Goal: Task Accomplishment & Management: Complete application form

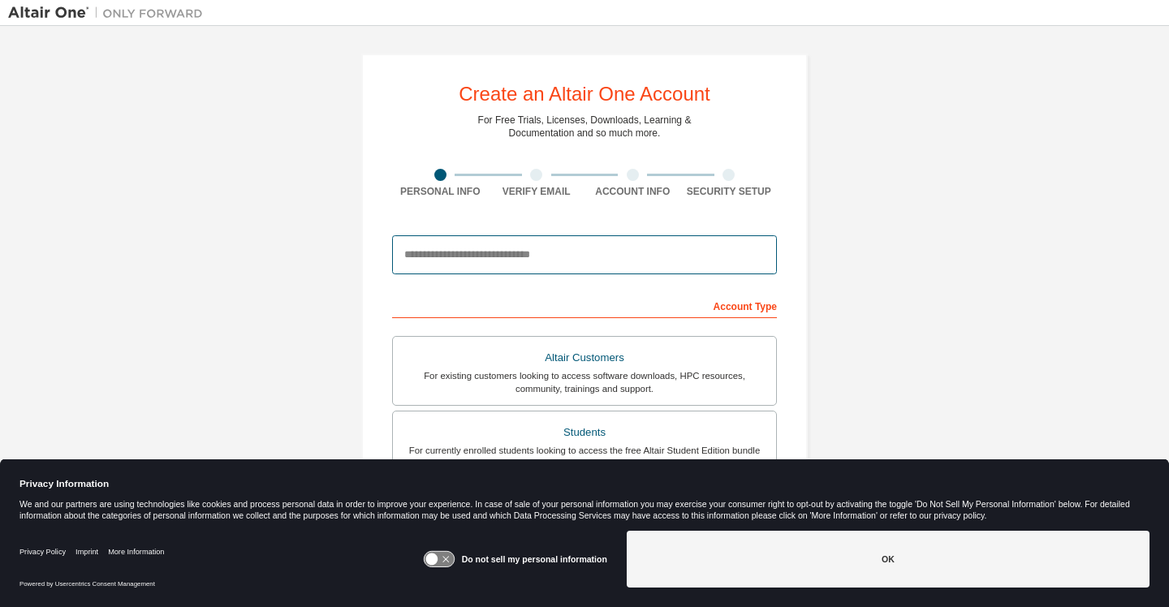
click at [440, 252] on input "email" at bounding box center [584, 254] width 385 height 39
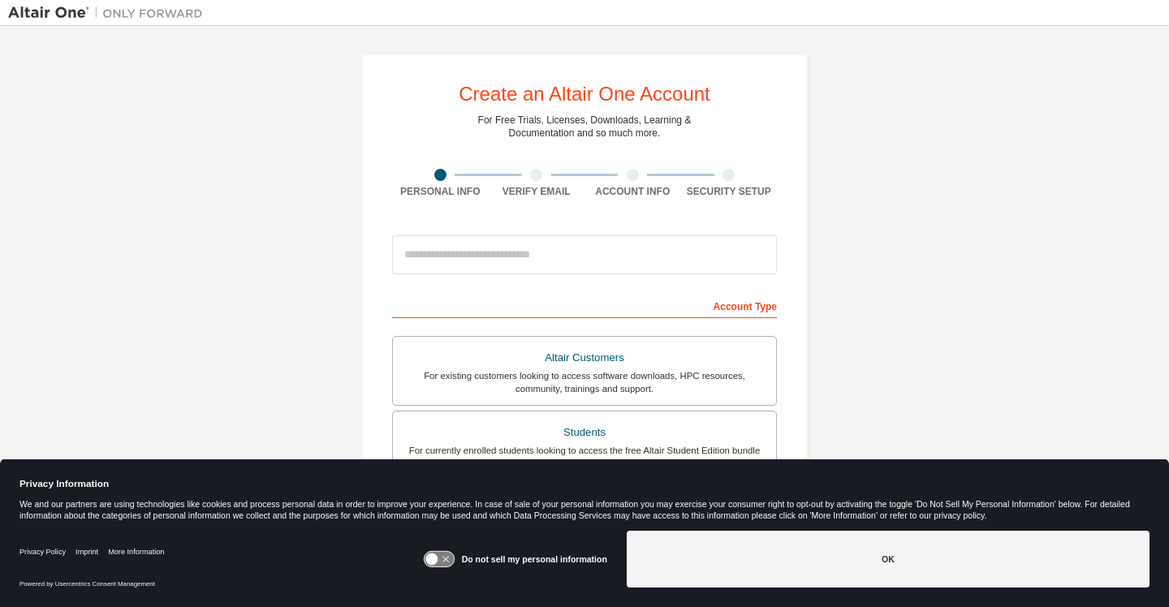
click at [447, 562] on icon at bounding box center [439, 559] width 30 height 15
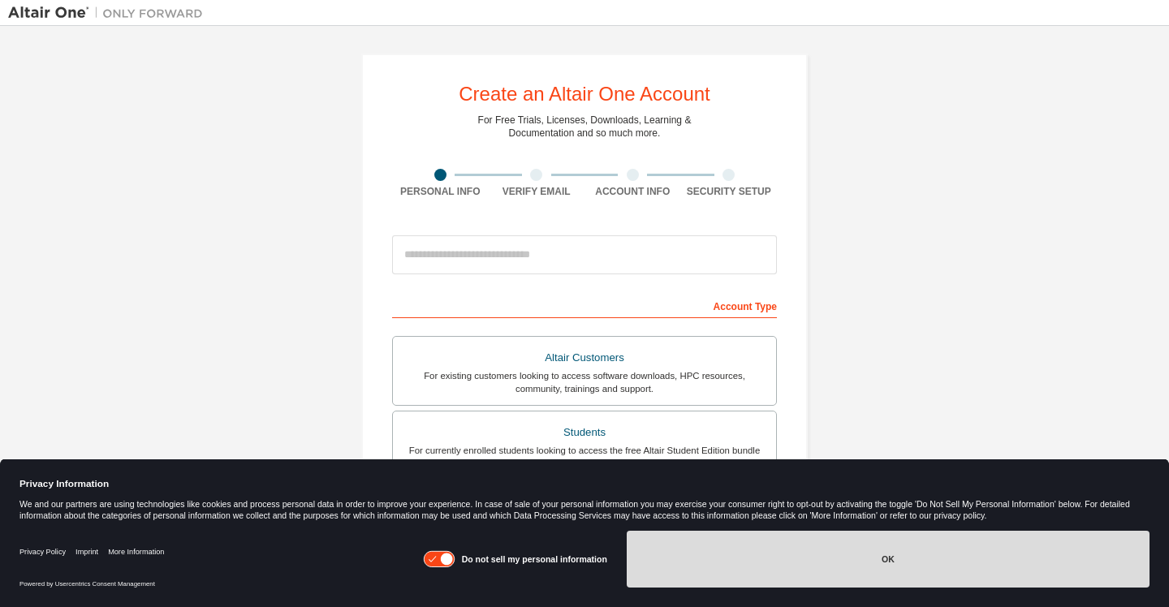
click at [710, 575] on button "OK" at bounding box center [888, 559] width 523 height 57
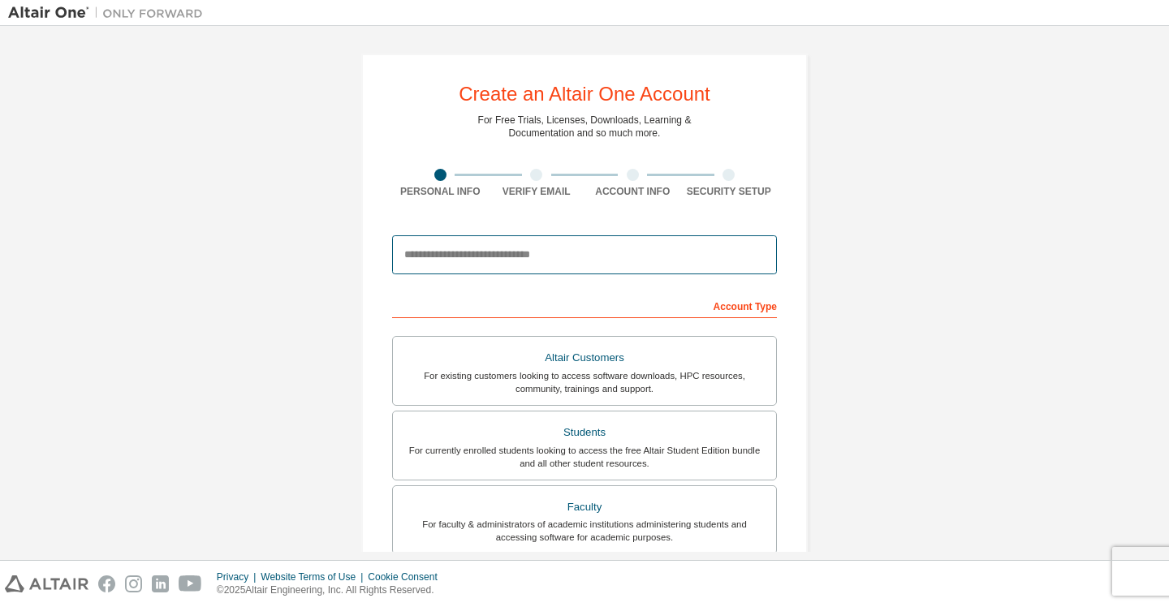
click at [457, 261] on input "email" at bounding box center [584, 254] width 385 height 39
click at [432, 242] on input "email" at bounding box center [584, 254] width 385 height 39
paste input "**********"
type input "**********"
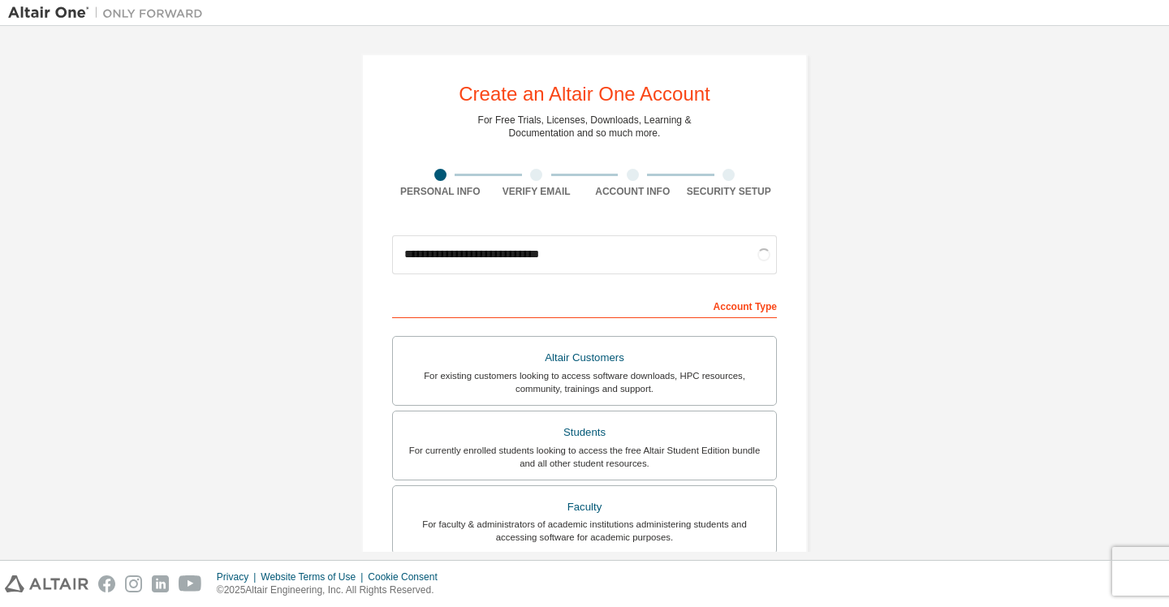
click at [859, 261] on div "**********" at bounding box center [584, 463] width 1152 height 859
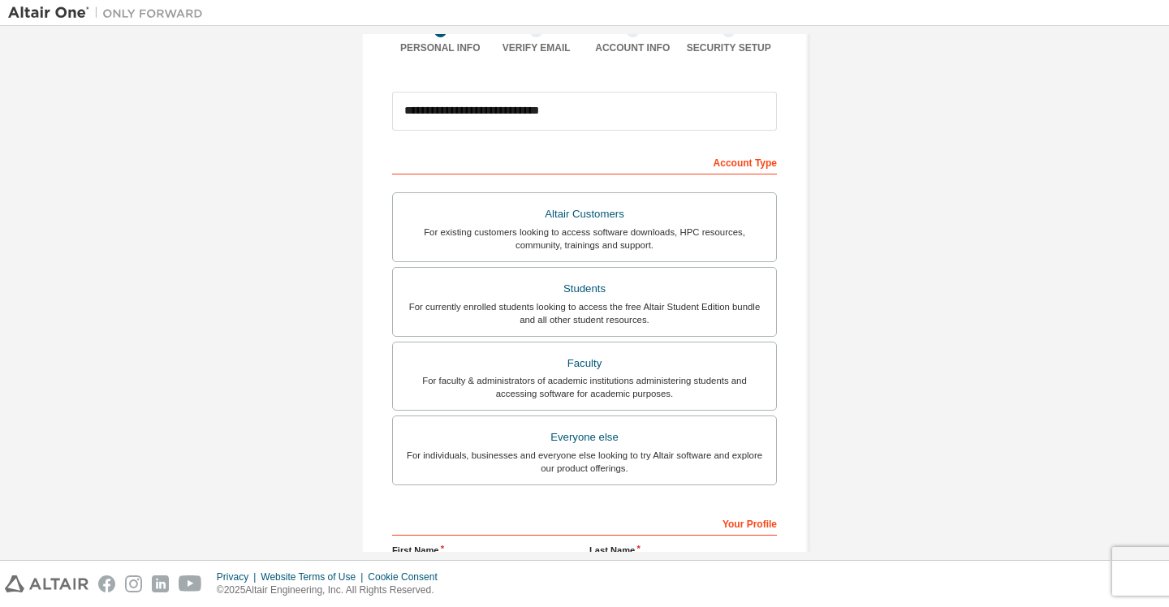
scroll to position [146, 0]
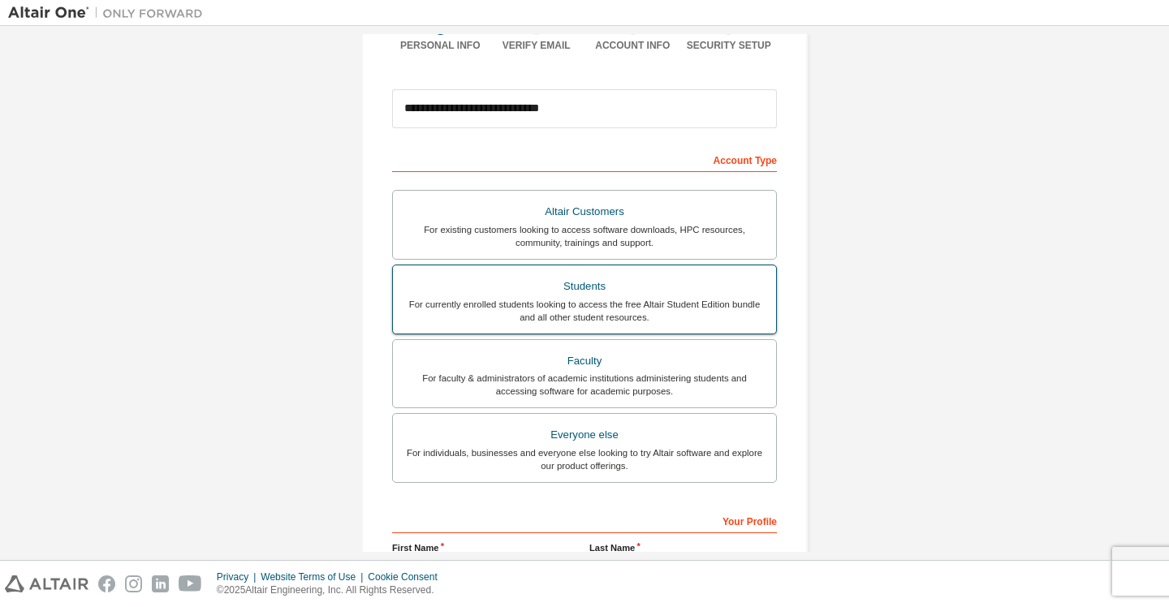
click at [596, 295] on div "Students" at bounding box center [585, 286] width 364 height 23
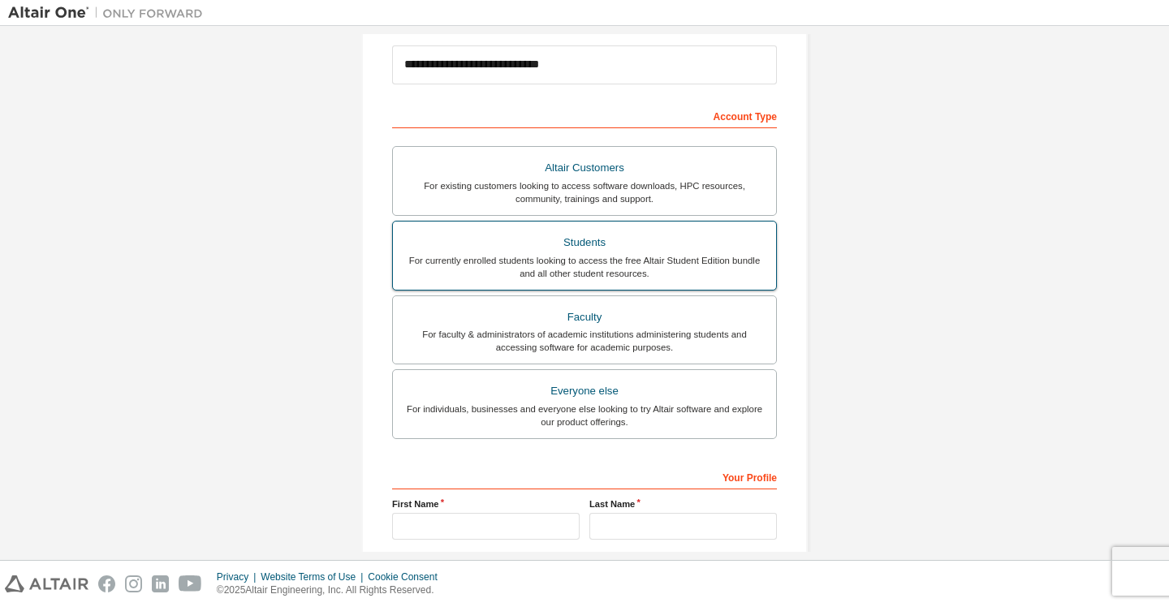
scroll to position [342, 0]
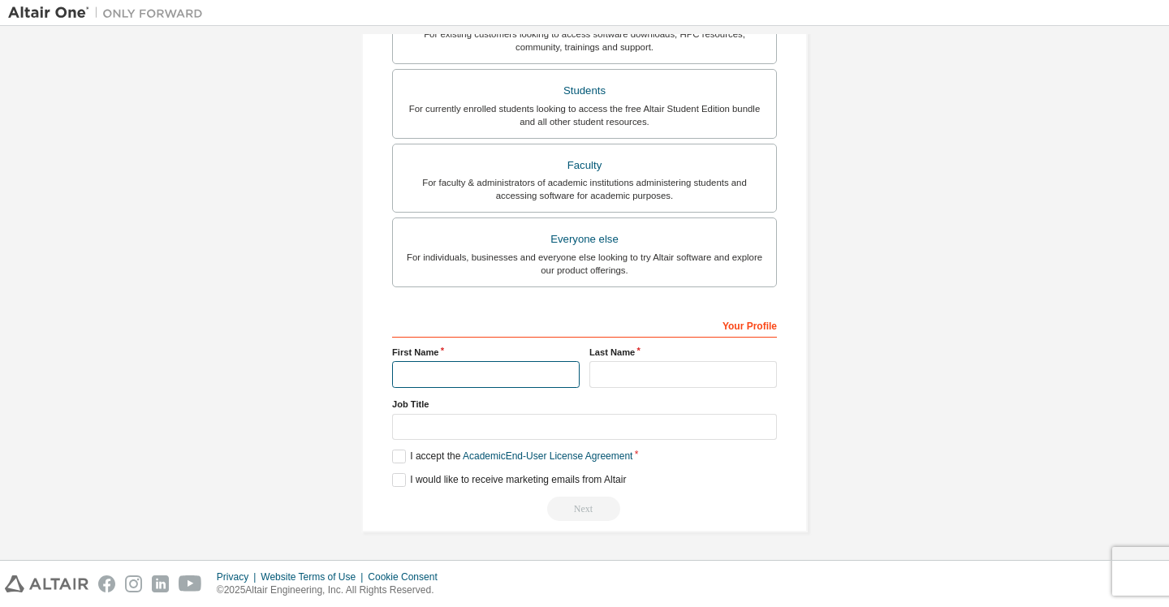
click at [455, 377] on input "text" at bounding box center [485, 374] width 187 height 27
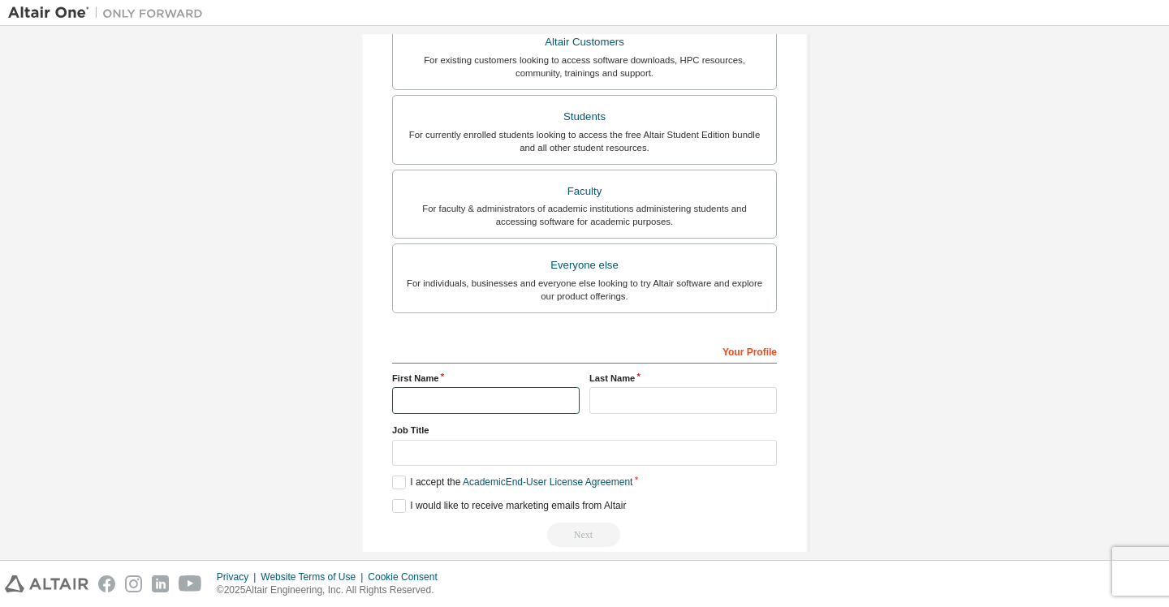
scroll to position [312, 0]
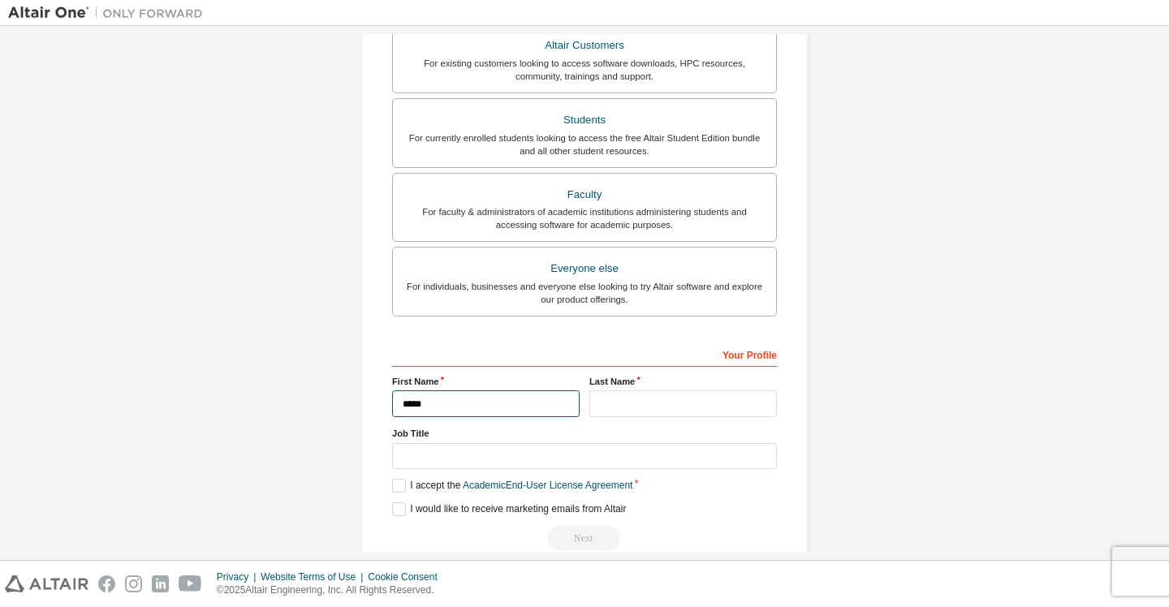
type input "*****"
click at [606, 400] on input "text" at bounding box center [682, 403] width 187 height 27
type input "*"
click at [397, 487] on label "I accept the Academic End-User License Agreement" at bounding box center [512, 486] width 240 height 14
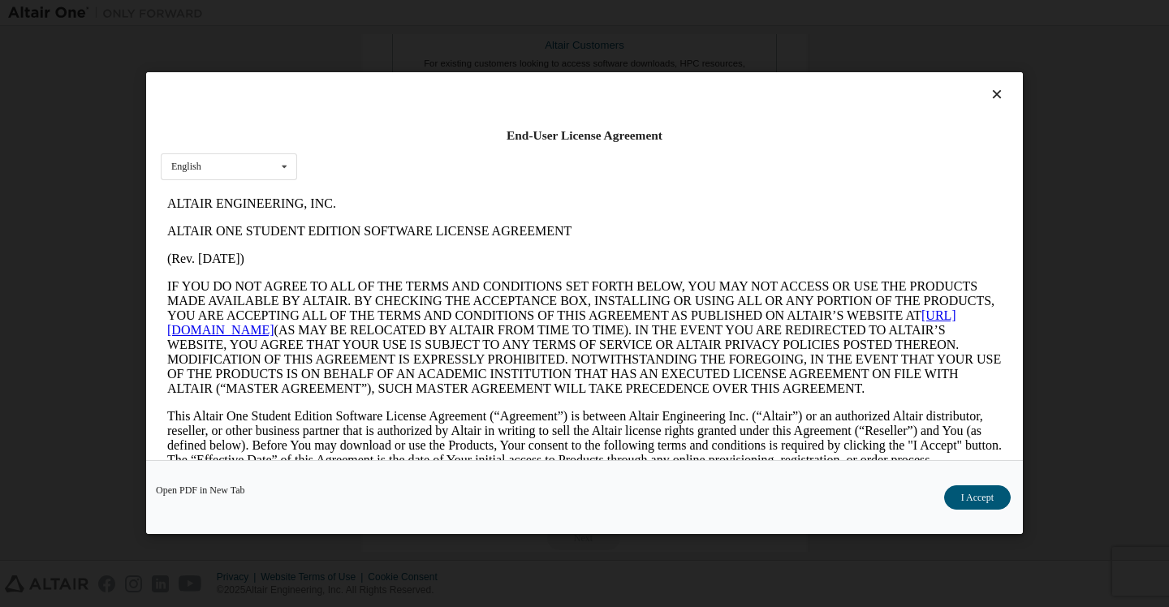
scroll to position [0, 0]
click at [965, 489] on button "I Accept" at bounding box center [977, 498] width 67 height 24
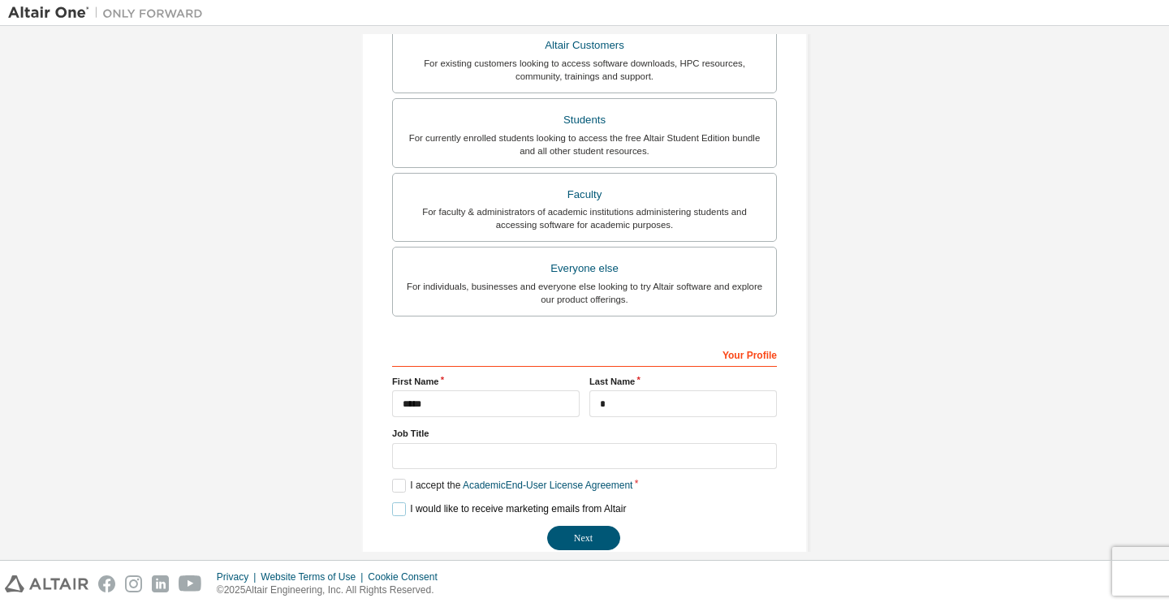
click at [403, 511] on label "I would like to receive marketing emails from Altair" at bounding box center [509, 509] width 234 height 14
click at [392, 514] on label "I would like to receive marketing emails from Altair" at bounding box center [509, 509] width 234 height 14
click at [586, 534] on button "Next" at bounding box center [583, 538] width 73 height 24
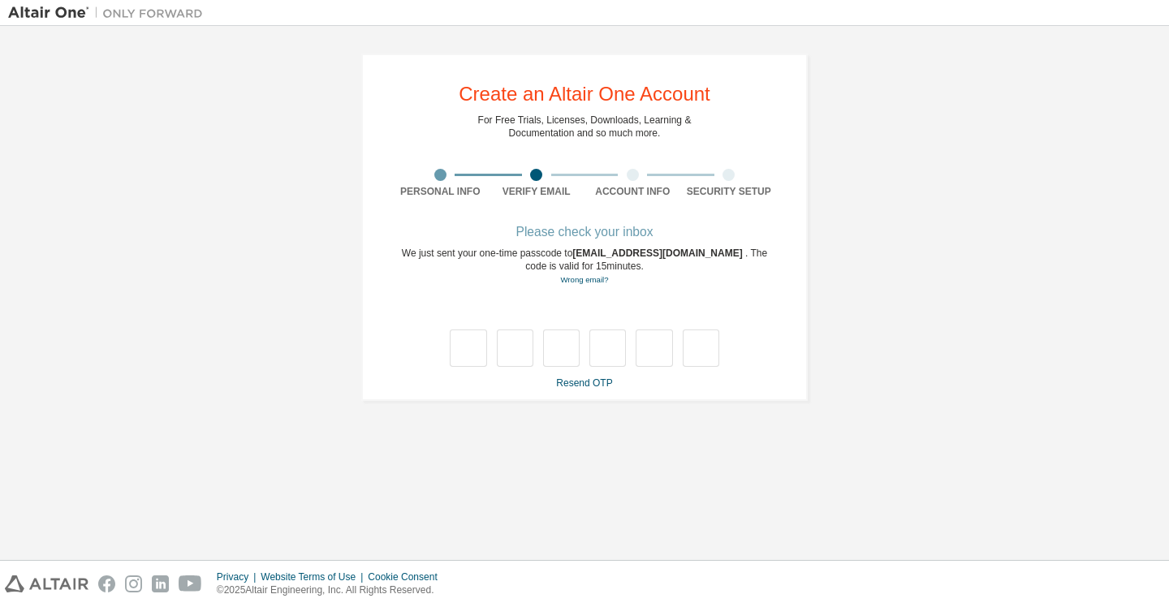
type input "*"
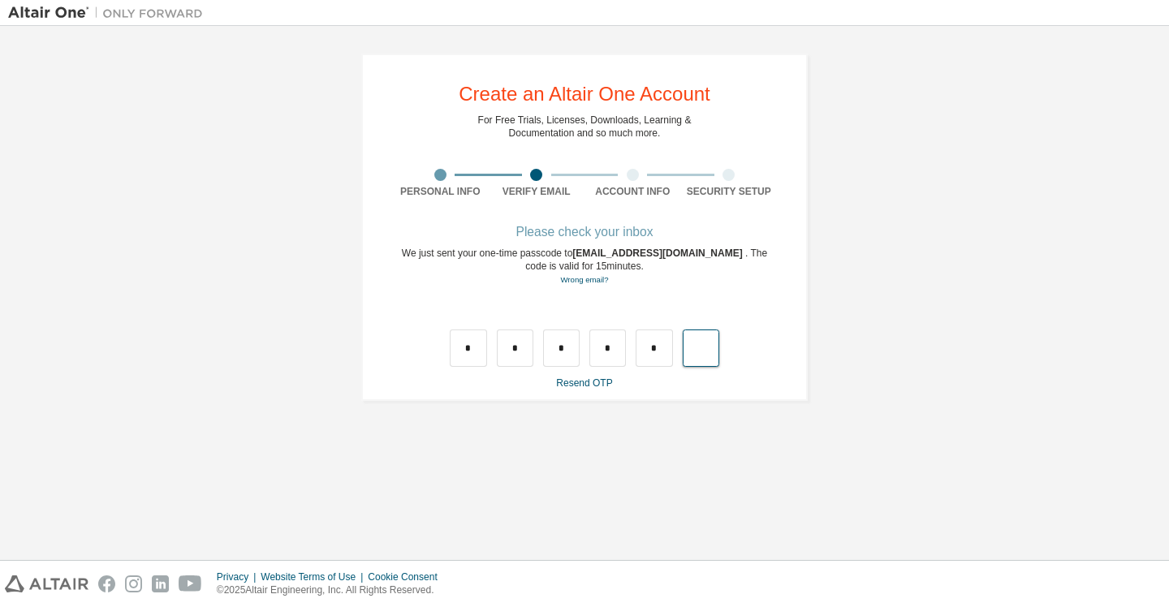
type input "*"
